Goal: Information Seeking & Learning: Learn about a topic

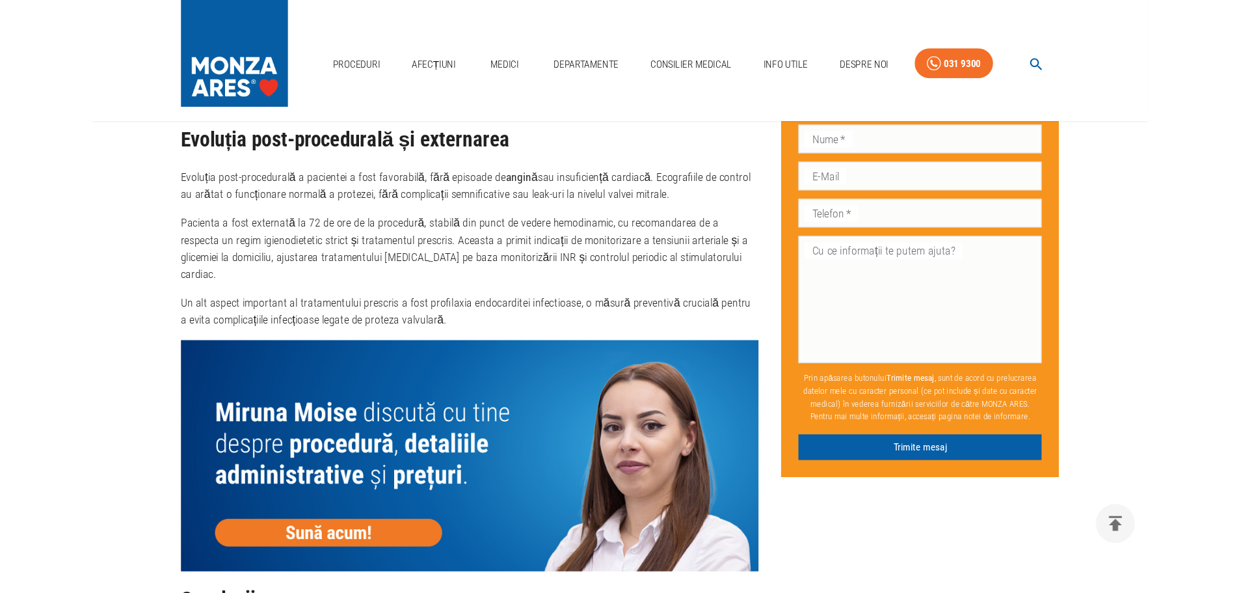
scroll to position [4490, 0]
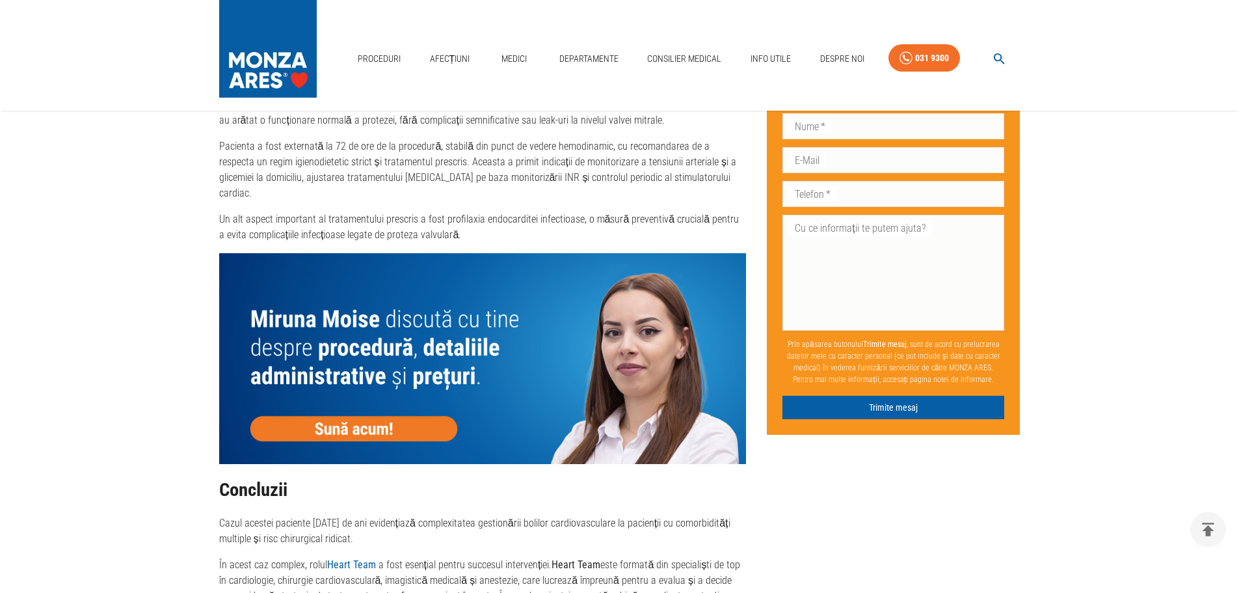
scroll to position [2607, 0]
